Goal: Check status: Check status

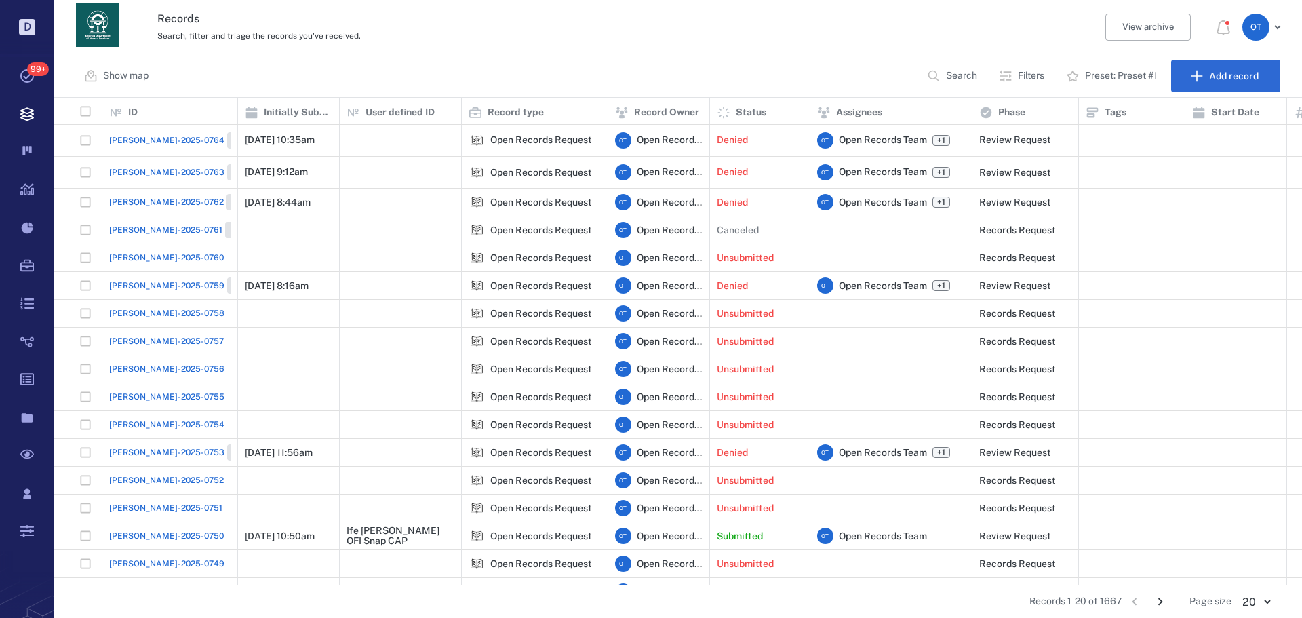
click at [155, 196] on span "[PERSON_NAME]-2025-0762" at bounding box center [166, 202] width 115 height 12
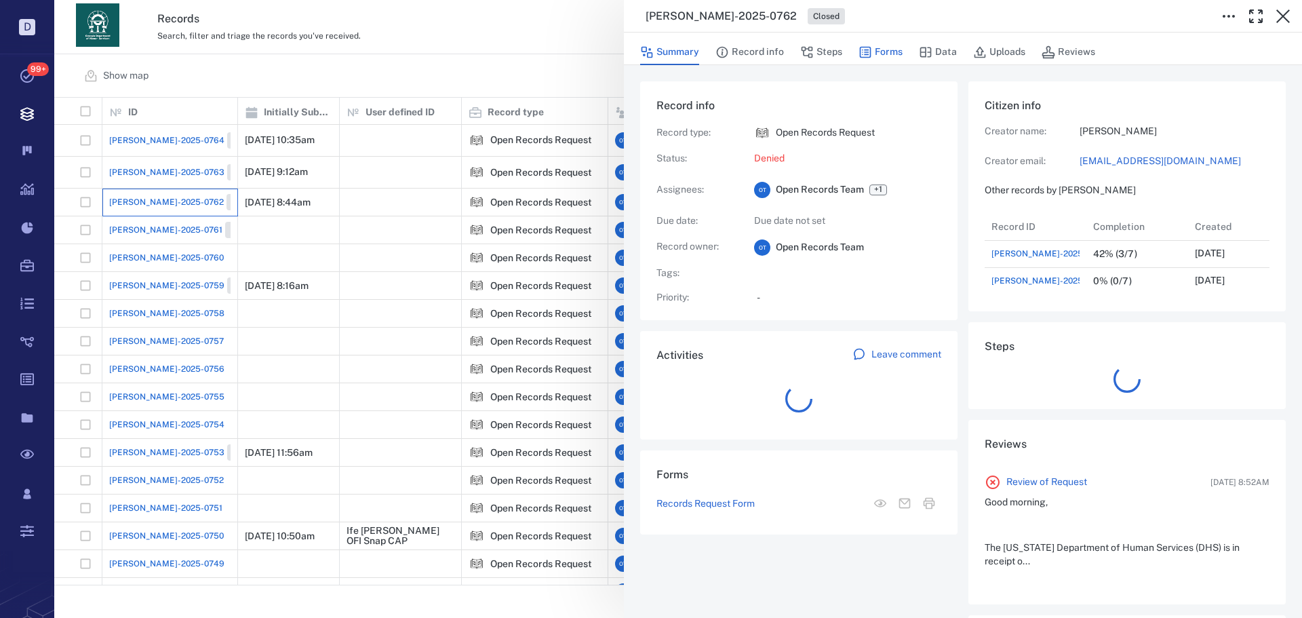
scroll to position [81, 269]
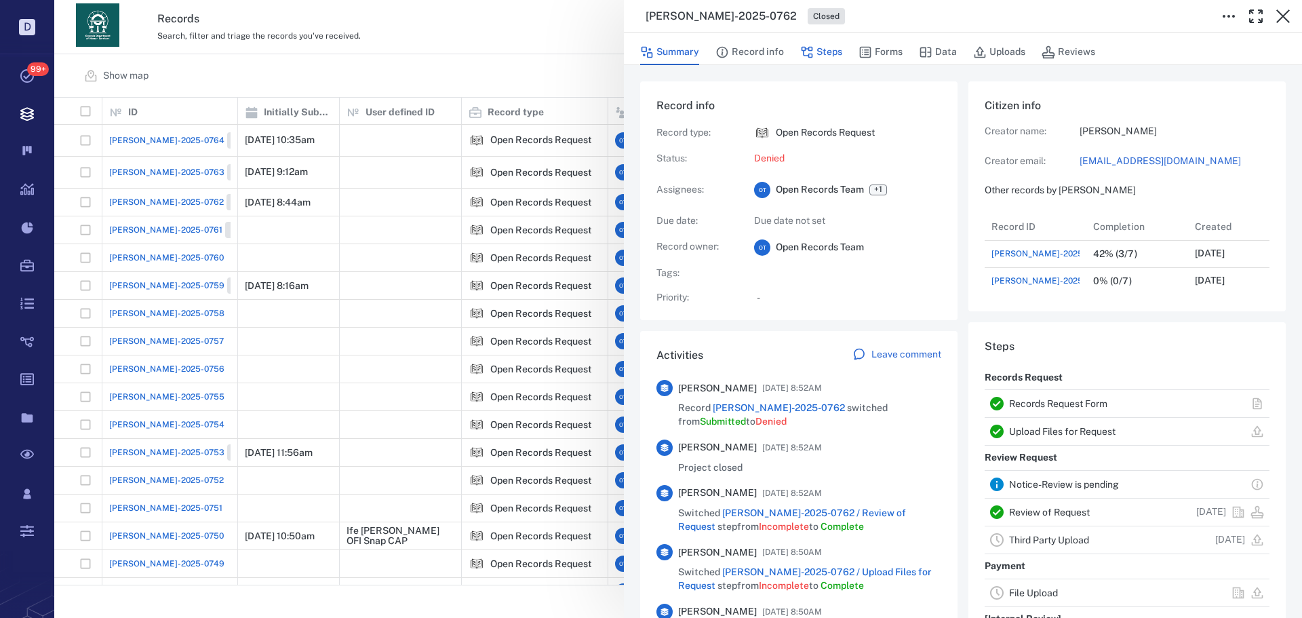
click at [828, 56] on button "Steps" at bounding box center [821, 52] width 42 height 26
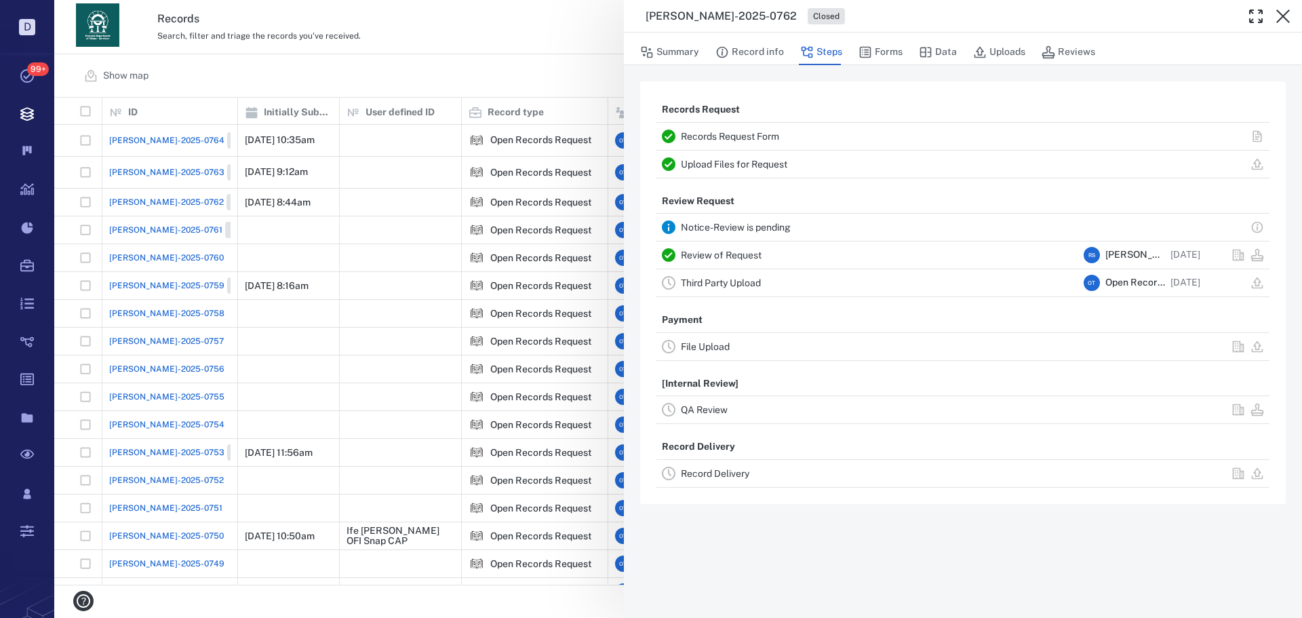
click at [850, 56] on div "Summary Record info Steps Forms Data Uploads Reviews" at bounding box center [962, 51] width 645 height 27
drag, startPoint x: 614, startPoint y: 129, endPoint x: 611, endPoint y: 76, distance: 52.9
click at [613, 128] on div "[PERSON_NAME]-2025-0762 Closed Summary Record info Steps Forms Data Uploads Rev…" at bounding box center [677, 309] width 1247 height 618
click at [603, 81] on div "Show map Search Filters Preset: Preset #1 Add record" at bounding box center [677, 75] width 1247 height 43
